Goal: Task Accomplishment & Management: Manage account settings

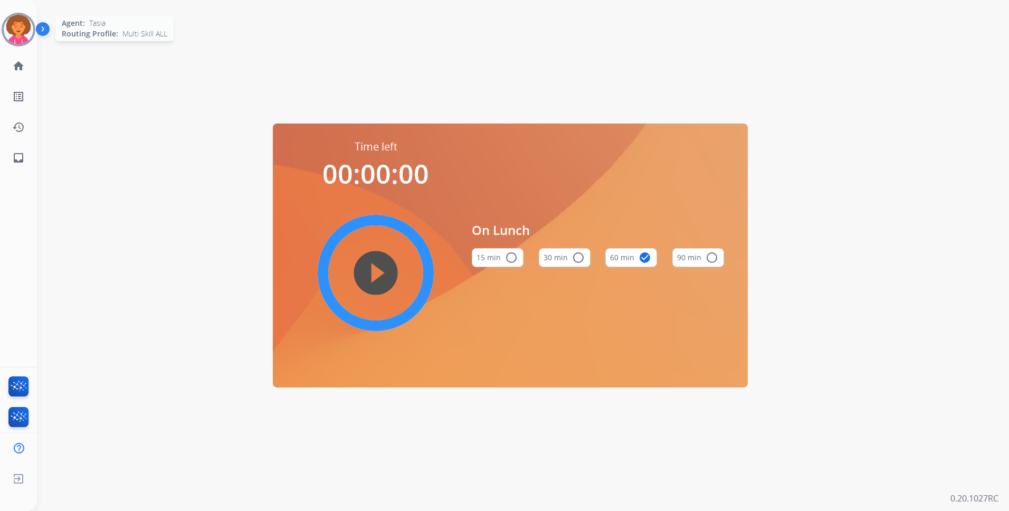
click at [23, 23] on img at bounding box center [19, 30] width 30 height 30
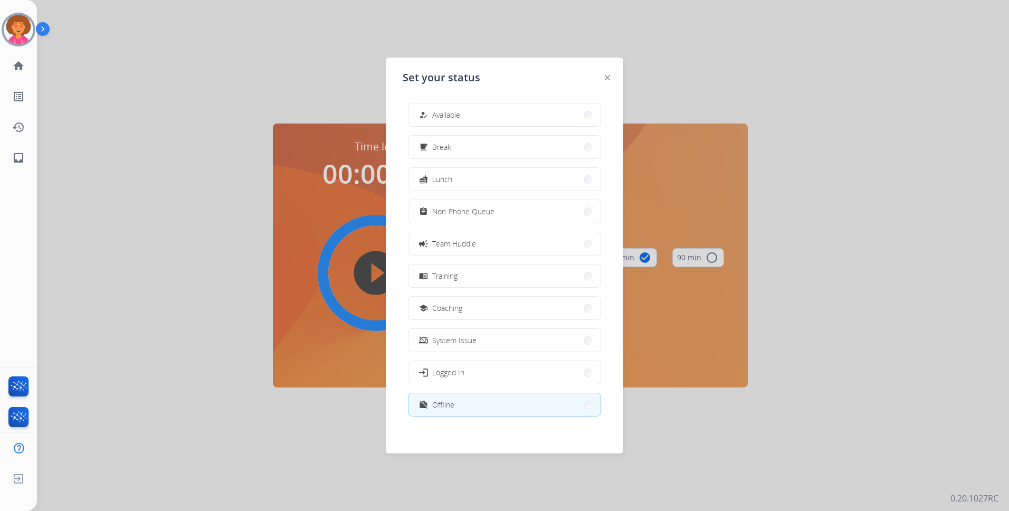
click at [486, 116] on button "how_to_reg Available" at bounding box center [504, 114] width 192 height 23
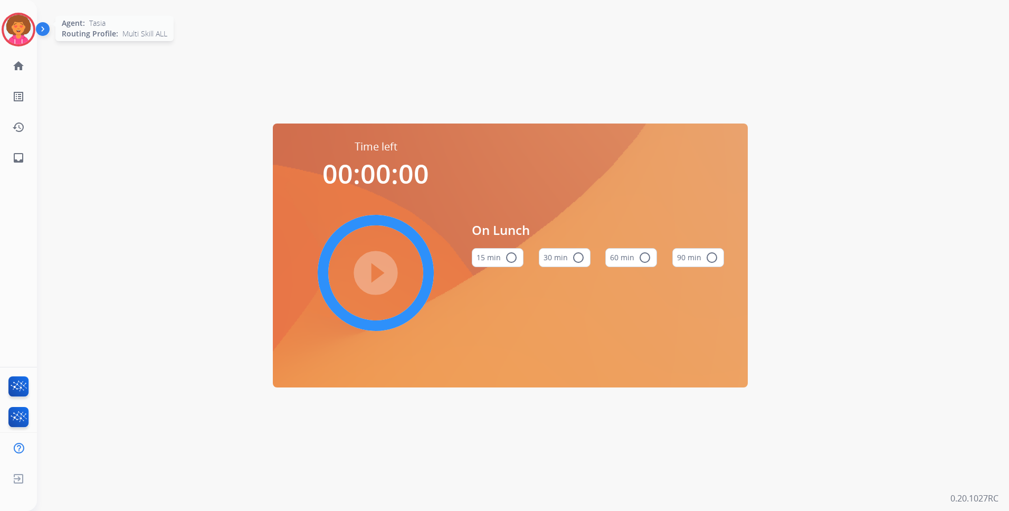
click at [28, 24] on img at bounding box center [19, 30] width 30 height 30
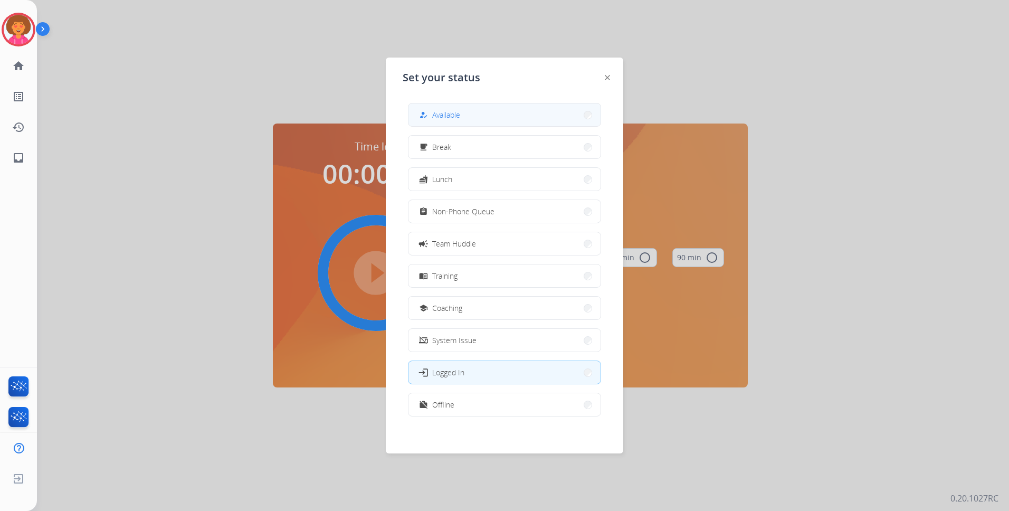
click at [460, 111] on span "Available" at bounding box center [446, 114] width 28 height 11
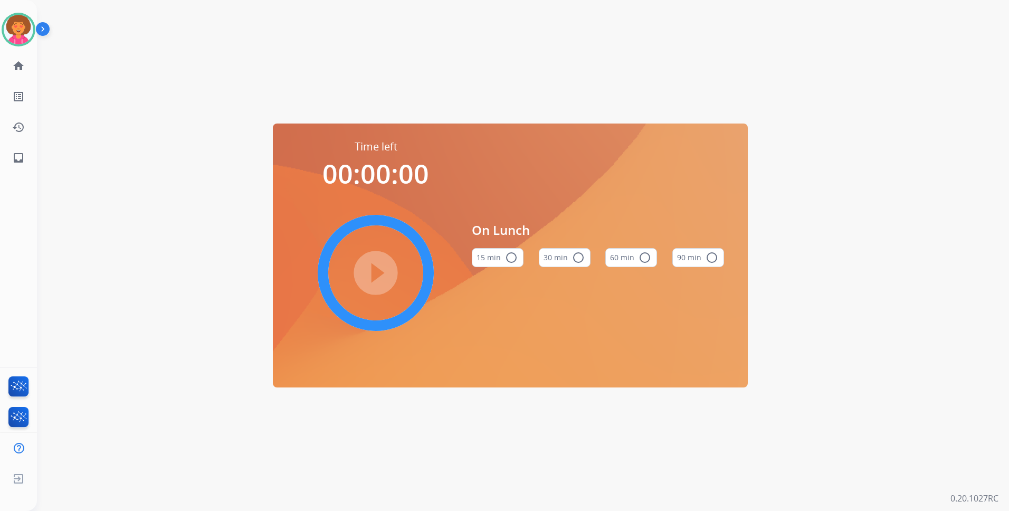
click at [307, 34] on div "Time left 00:00:00 play_circle_filled On Lunch 15 min radio_button_unchecked 30…" at bounding box center [510, 255] width 947 height 511
click at [19, 65] on mat-icon "home" at bounding box center [18, 66] width 13 height 13
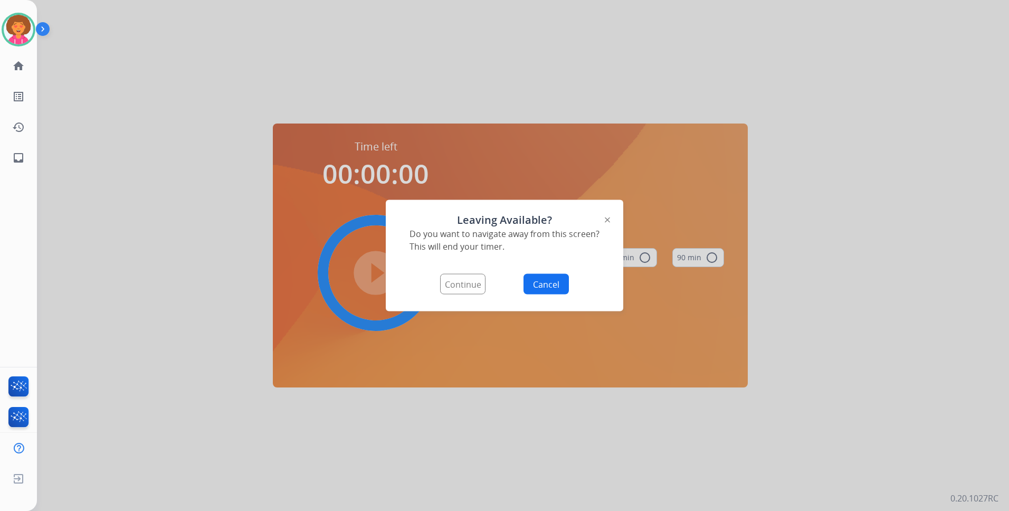
click at [477, 281] on button "Continue" at bounding box center [462, 284] width 45 height 21
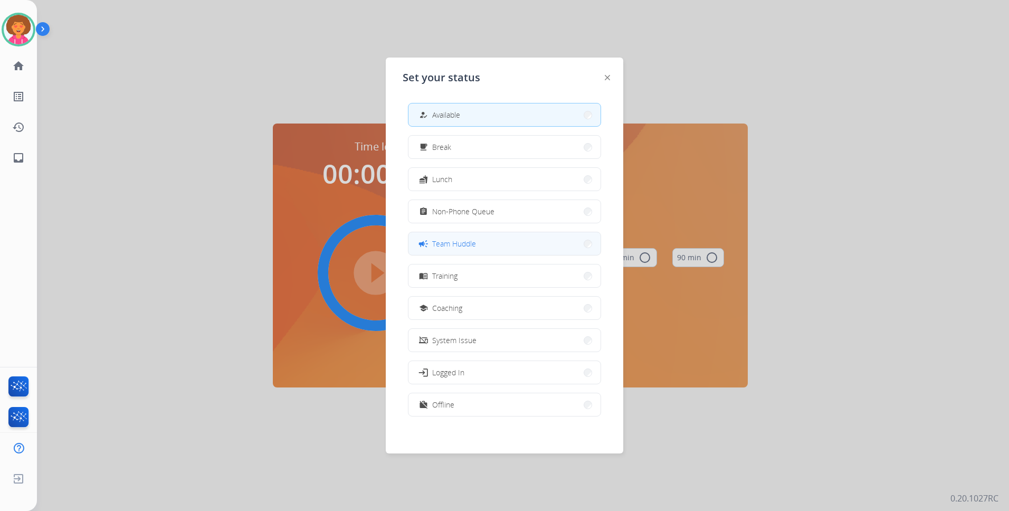
click at [473, 246] on span "Team Huddle" at bounding box center [454, 243] width 44 height 11
